Goal: Communication & Community: Answer question/provide support

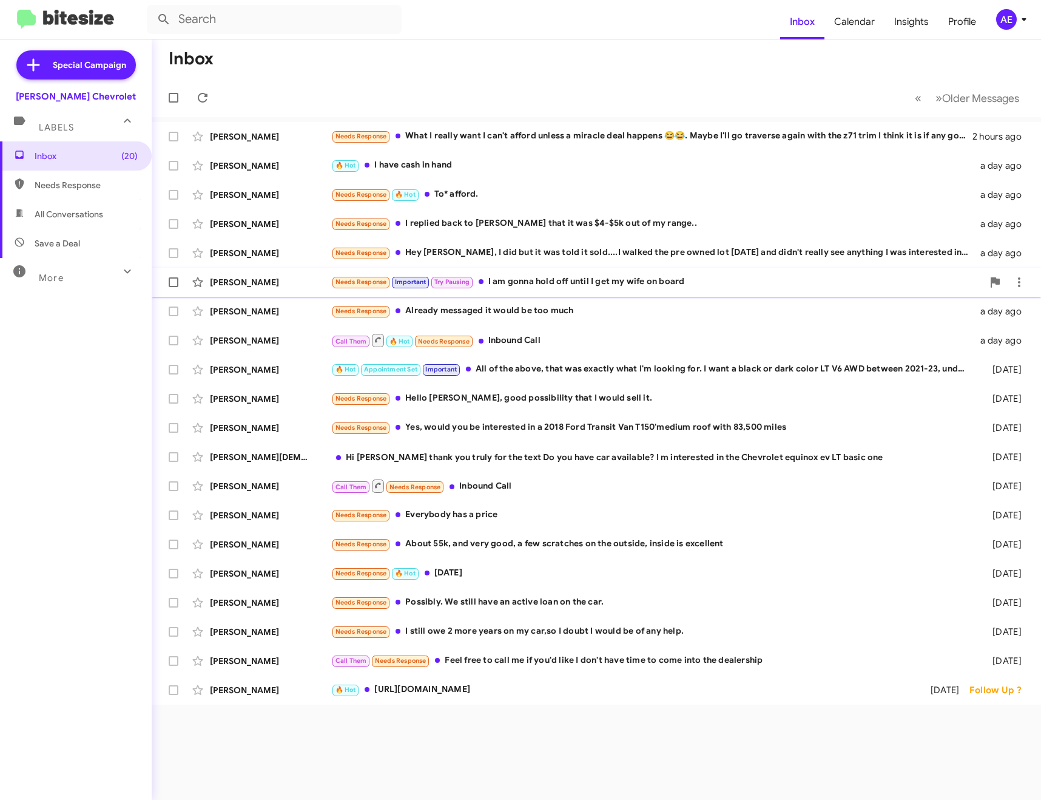
click at [571, 283] on div "Needs Response Important Try Pausing I am gonna hold off until I get my wife on…" at bounding box center [657, 282] width 652 height 14
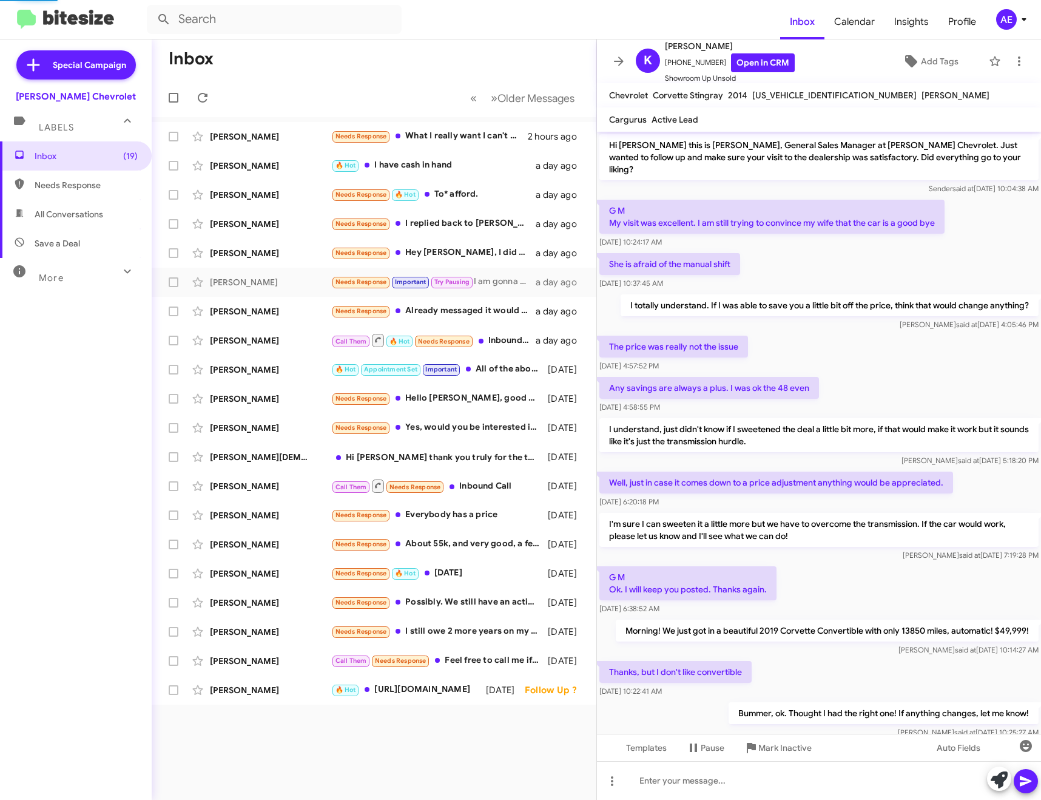
scroll to position [79, 0]
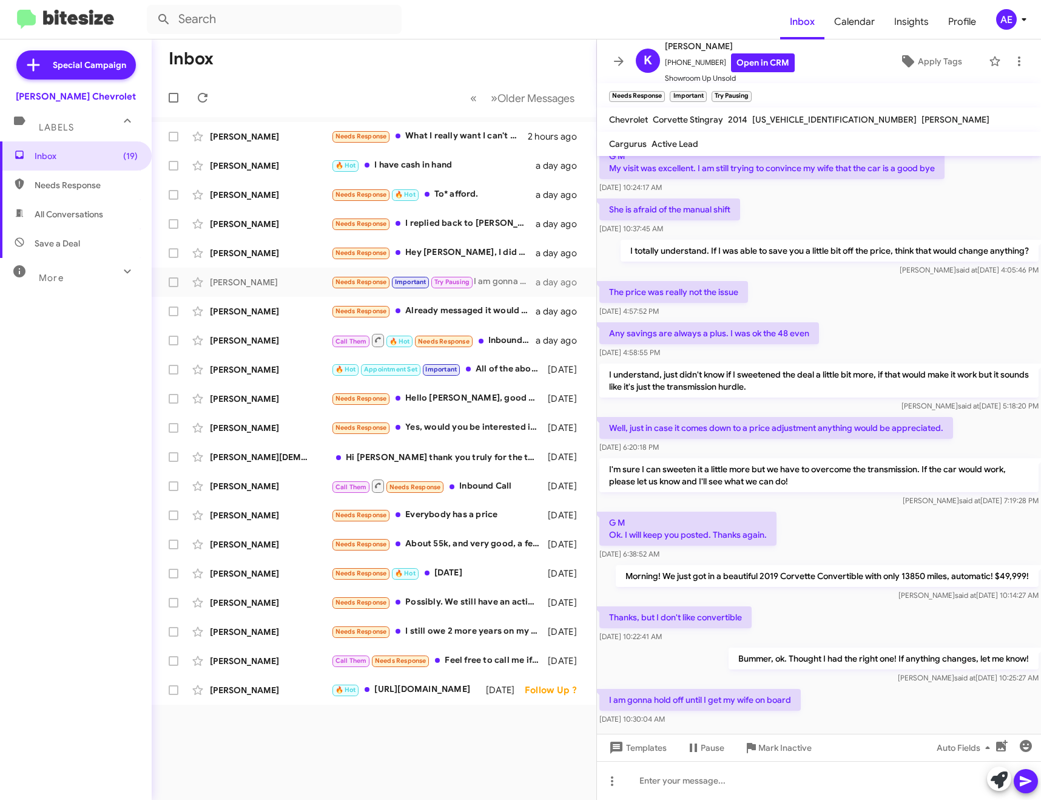
click at [699, 606] on p "Thanks, but I don't like convertible" at bounding box center [675, 617] width 152 height 22
click at [697, 645] on div "Bummer, ok. Thought I had the right one! If anything changes, let me know! [PER…" at bounding box center [819, 665] width 444 height 41
drag, startPoint x: 610, startPoint y: 603, endPoint x: 652, endPoint y: 602, distance: 42.5
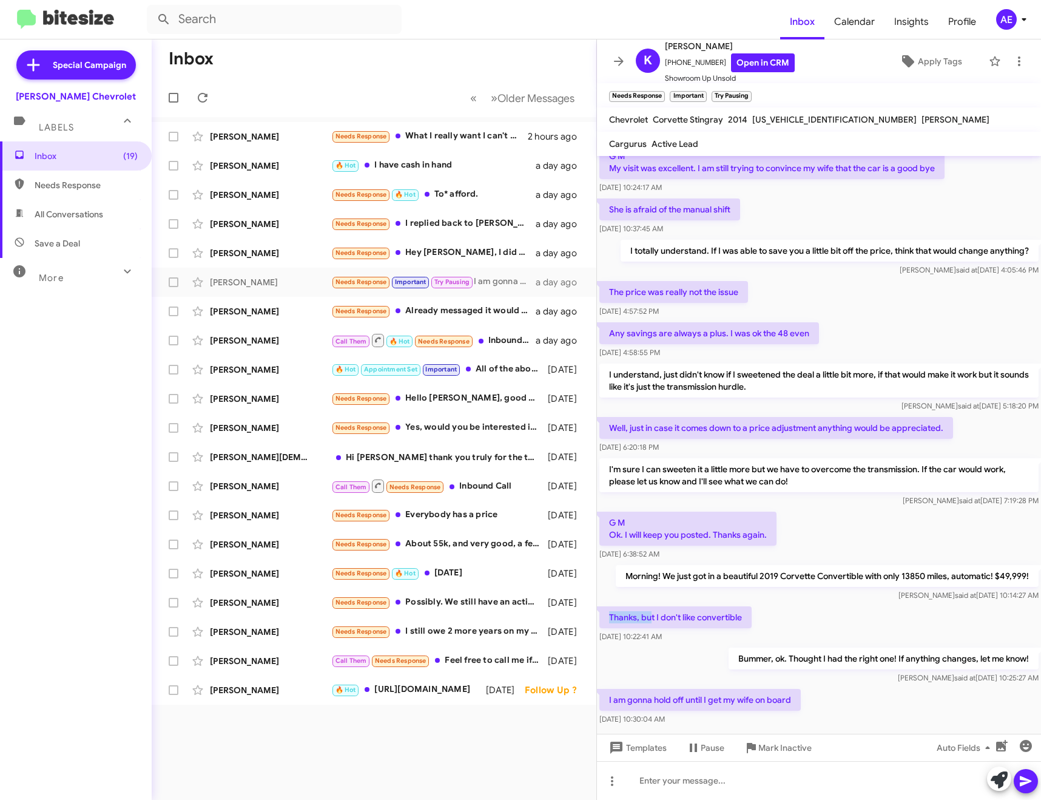
click at [652, 606] on p "Thanks, but I don't like convertible" at bounding box center [675, 617] width 152 height 22
click at [684, 565] on p "Morning! We just got in a beautiful 2019 Corvette Convertible with only 13850 m…" at bounding box center [827, 576] width 423 height 22
drag, startPoint x: 665, startPoint y: 565, endPoint x: 911, endPoint y: 558, distance: 245.8
click at [911, 565] on p "Morning! We just got in a beautiful 2019 Corvette Convertible with only 13850 m…" at bounding box center [827, 576] width 423 height 22
click at [862, 575] on div "Morning! We just got in a beautiful 2019 Corvette Convertible with only 13850 m…" at bounding box center [827, 583] width 423 height 36
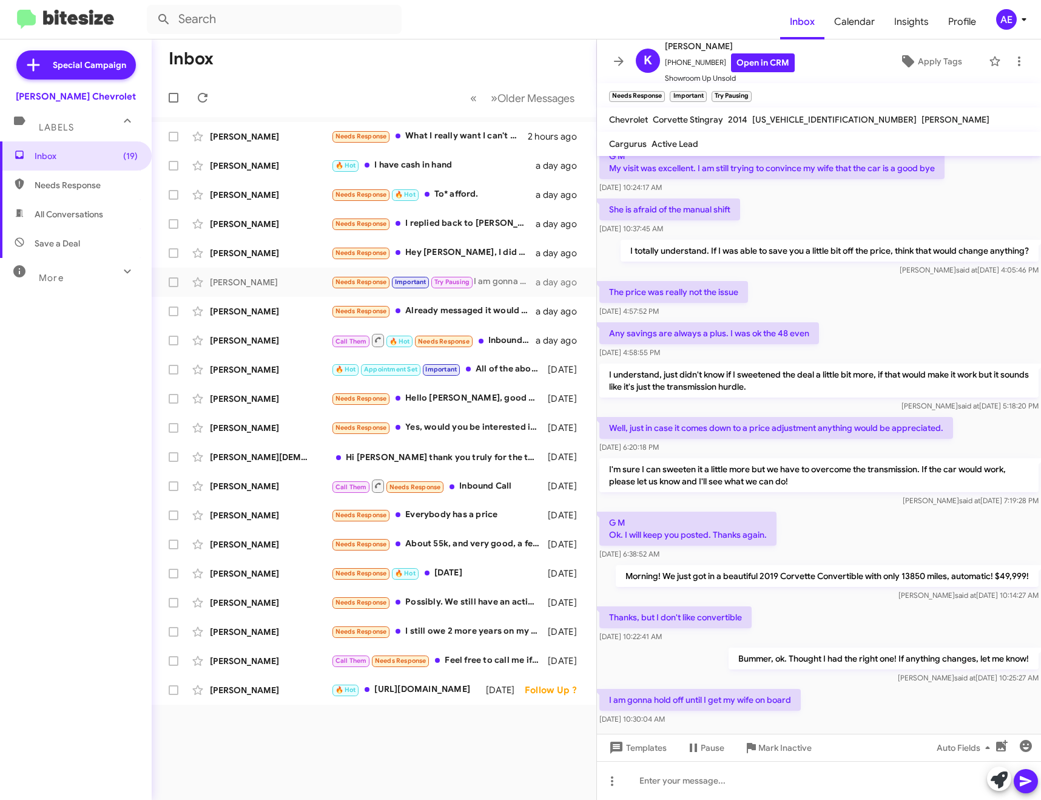
click at [650, 606] on p "Thanks, but I don't like convertible" at bounding box center [675, 617] width 152 height 22
click at [650, 645] on div "Bummer, ok. Thought I had the right one! If anything changes, let me know! [PER…" at bounding box center [819, 665] width 444 height 41
click at [615, 63] on icon at bounding box center [619, 61] width 15 height 15
